Goal: Task Accomplishment & Management: Use online tool/utility

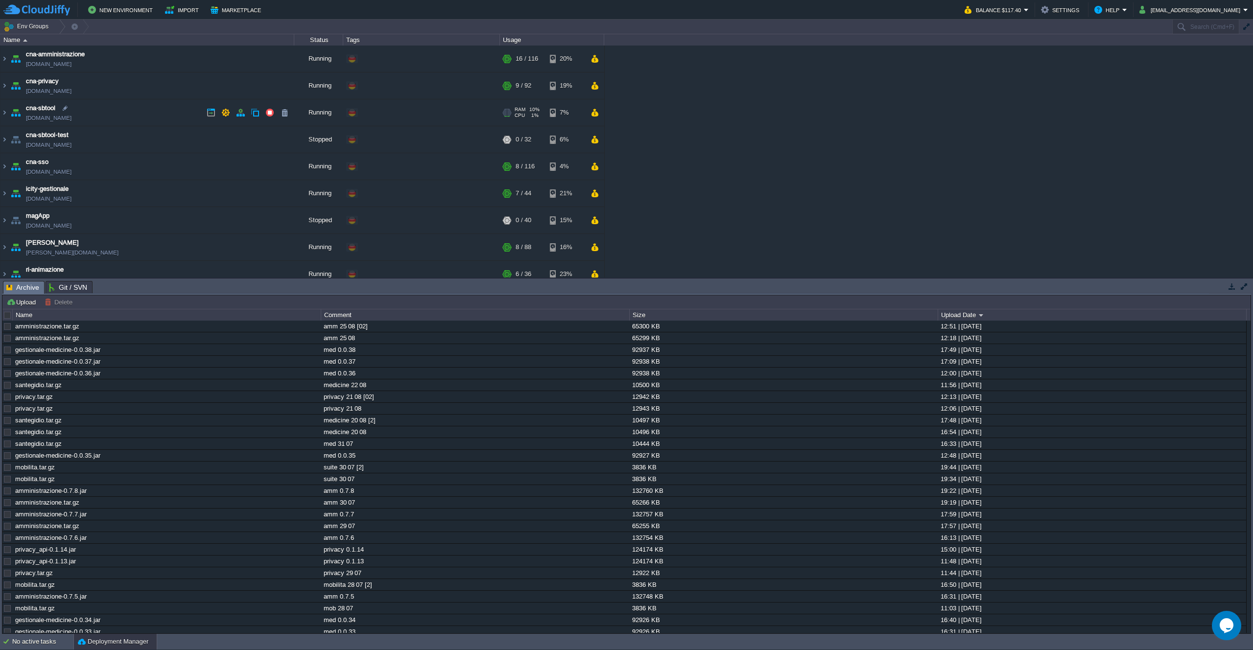
click at [173, 108] on td "cna-sbtool [DOMAIN_NAME]" at bounding box center [147, 112] width 294 height 27
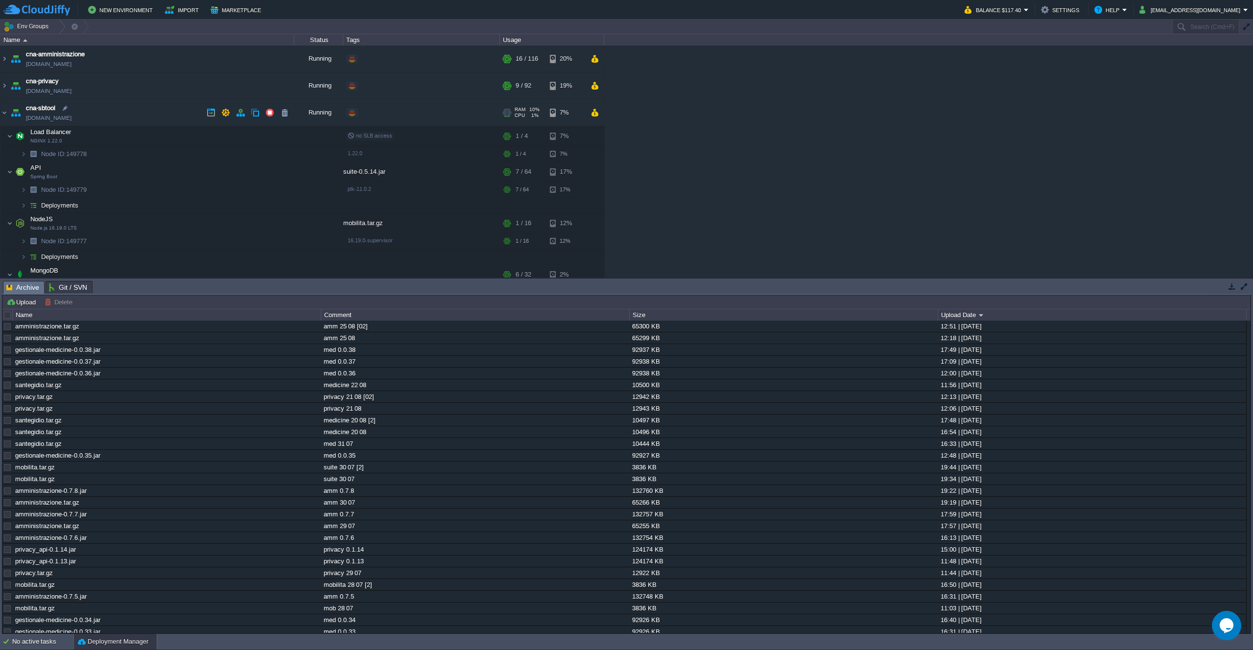
click at [173, 108] on td "cna-sbtool [DOMAIN_NAME]" at bounding box center [147, 112] width 294 height 27
click at [225, 110] on button "button" at bounding box center [225, 112] width 9 height 9
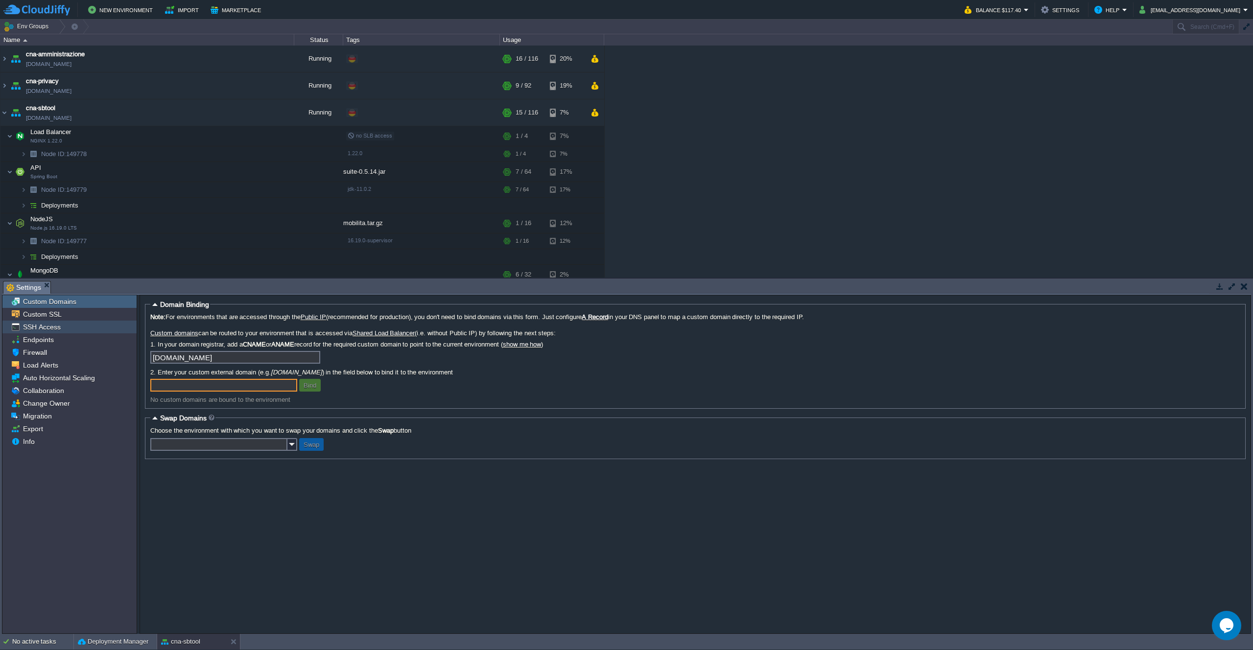
click at [80, 333] on div "SSH Access" at bounding box center [69, 327] width 134 height 13
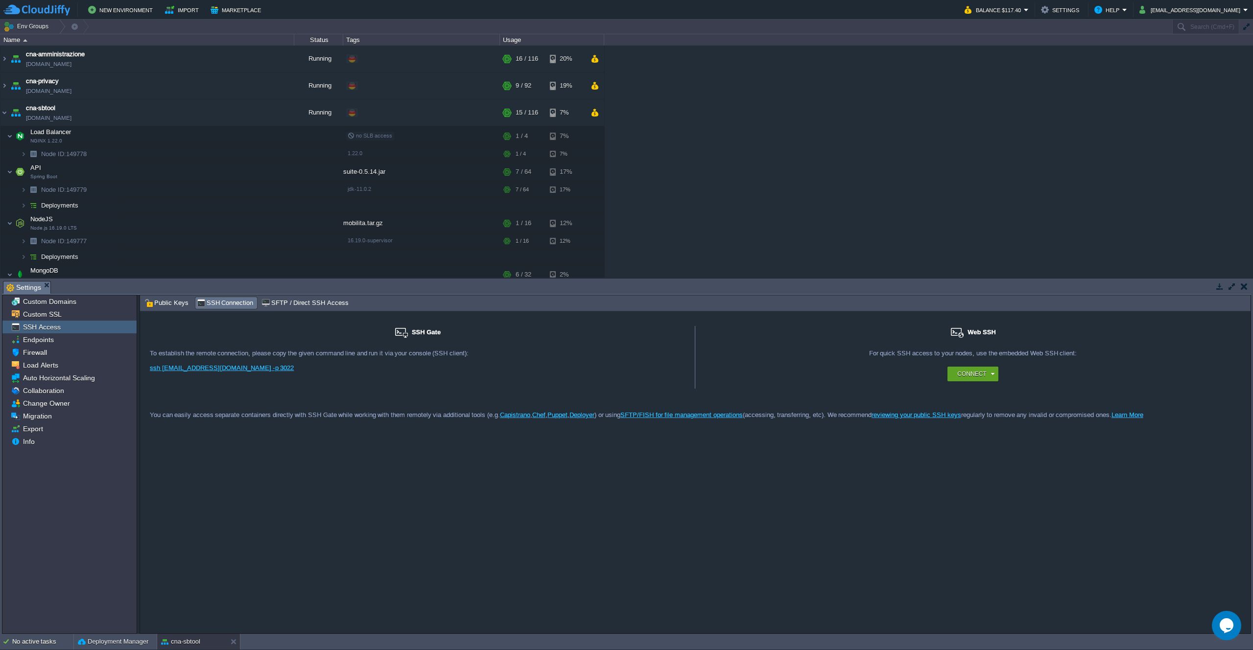
click at [201, 368] on link "ssh [EMAIL_ADDRESS][DOMAIN_NAME] -p 3022" at bounding box center [222, 367] width 144 height 7
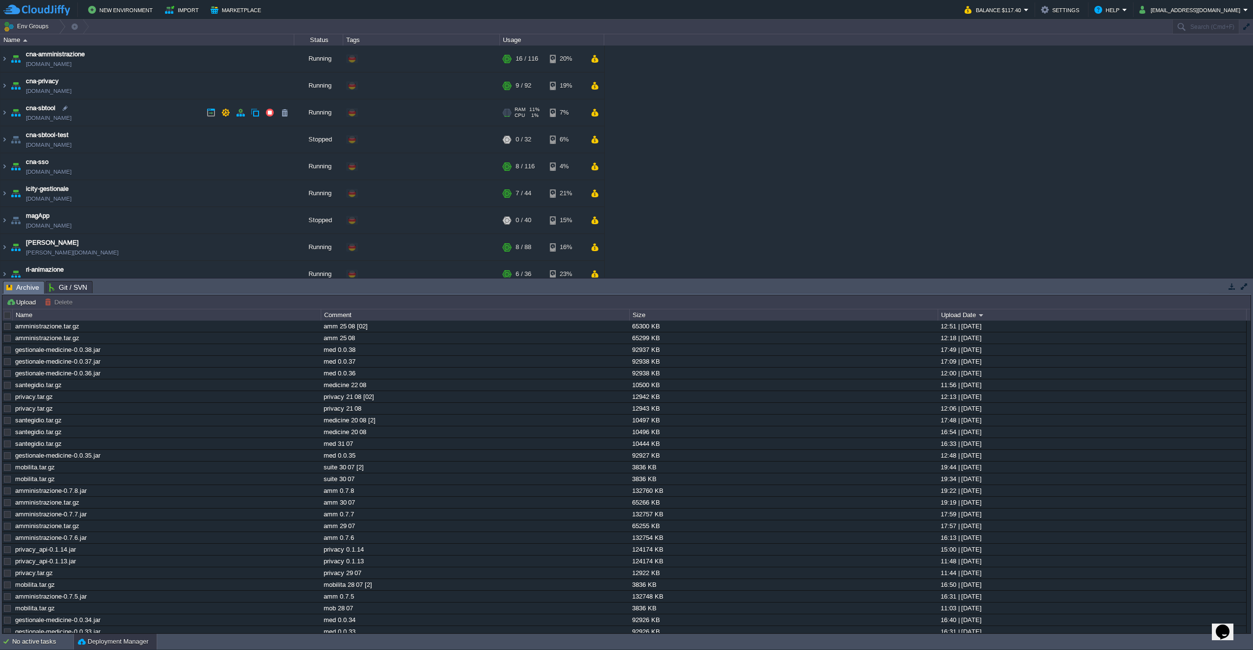
click at [145, 115] on td "cna-sbtool [DOMAIN_NAME]" at bounding box center [147, 112] width 294 height 27
